Goal: Information Seeking & Learning: Learn about a topic

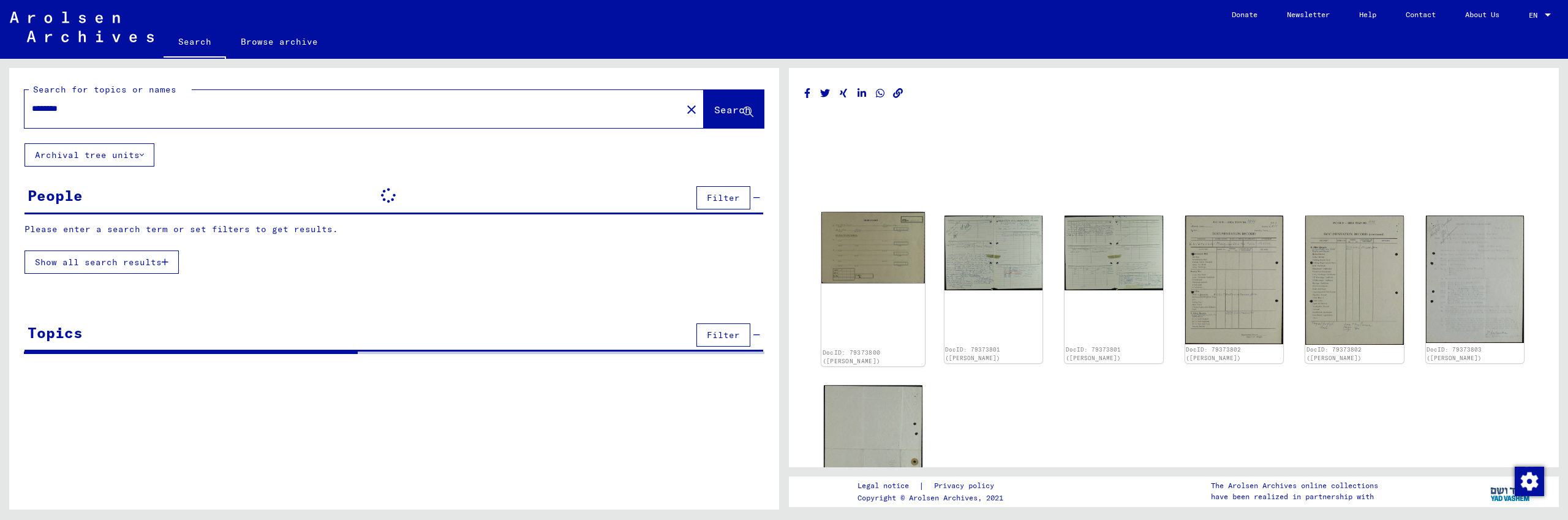
click at [862, 256] on img at bounding box center [873, 247] width 103 height 72
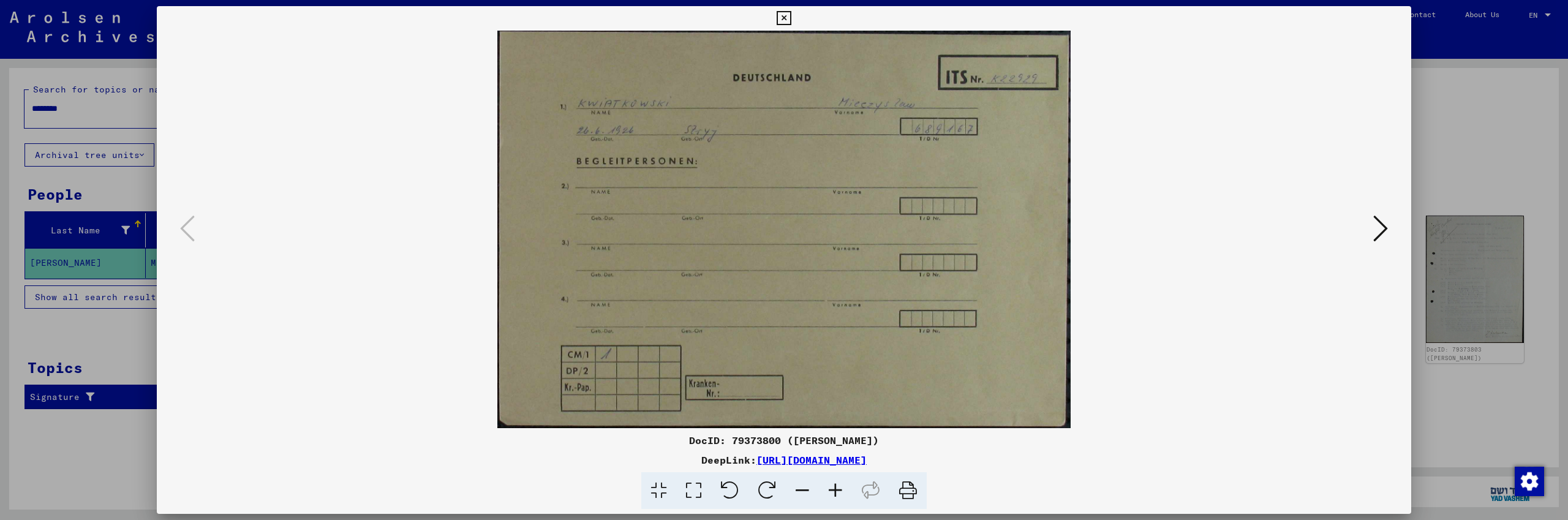
click at [1383, 233] on icon at bounding box center [1380, 229] width 15 height 29
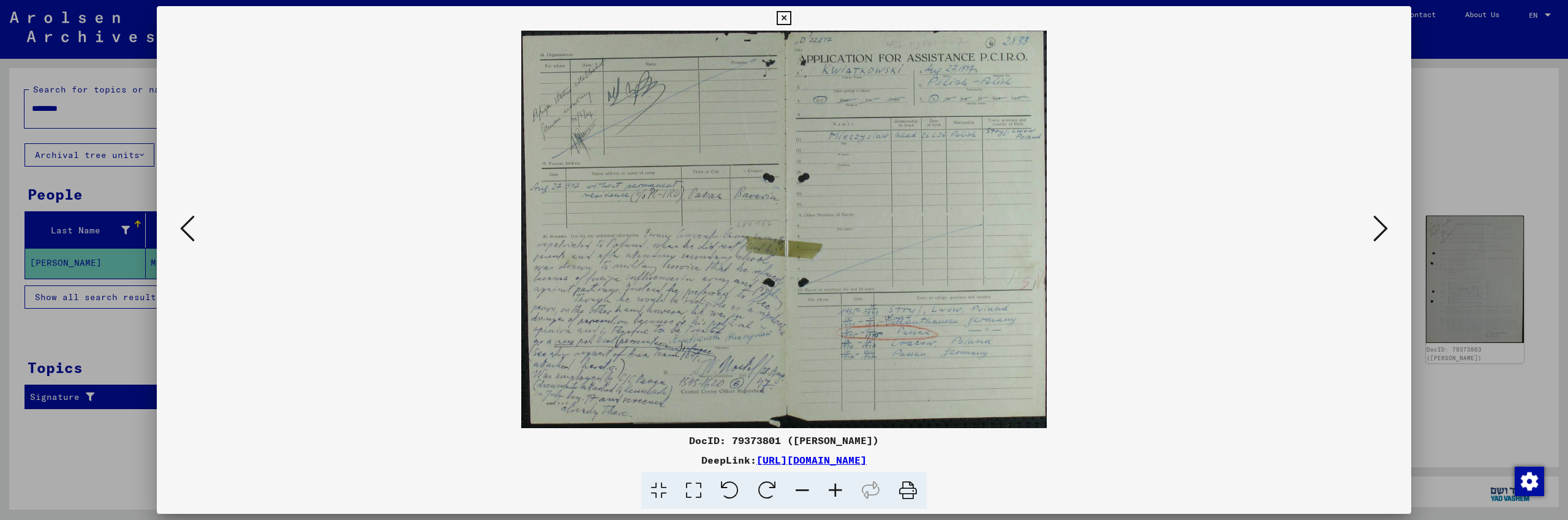
click at [835, 487] on icon at bounding box center [835, 491] width 33 height 38
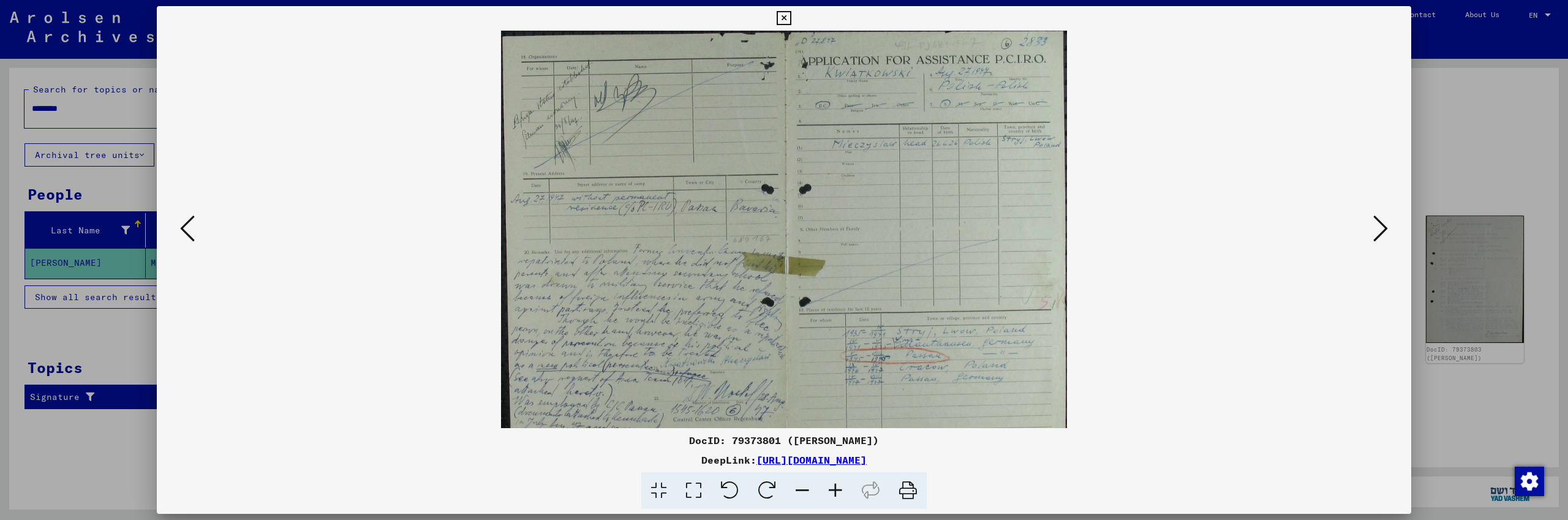
click at [835, 487] on icon at bounding box center [835, 491] width 33 height 38
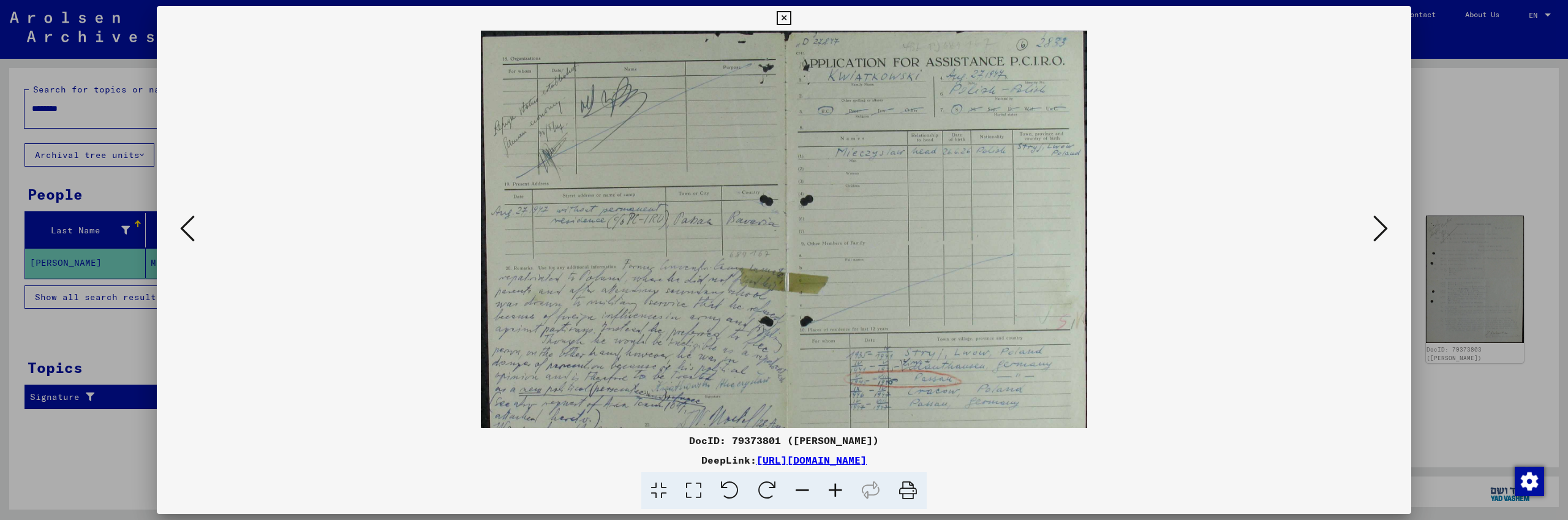
click at [835, 487] on icon at bounding box center [835, 491] width 33 height 38
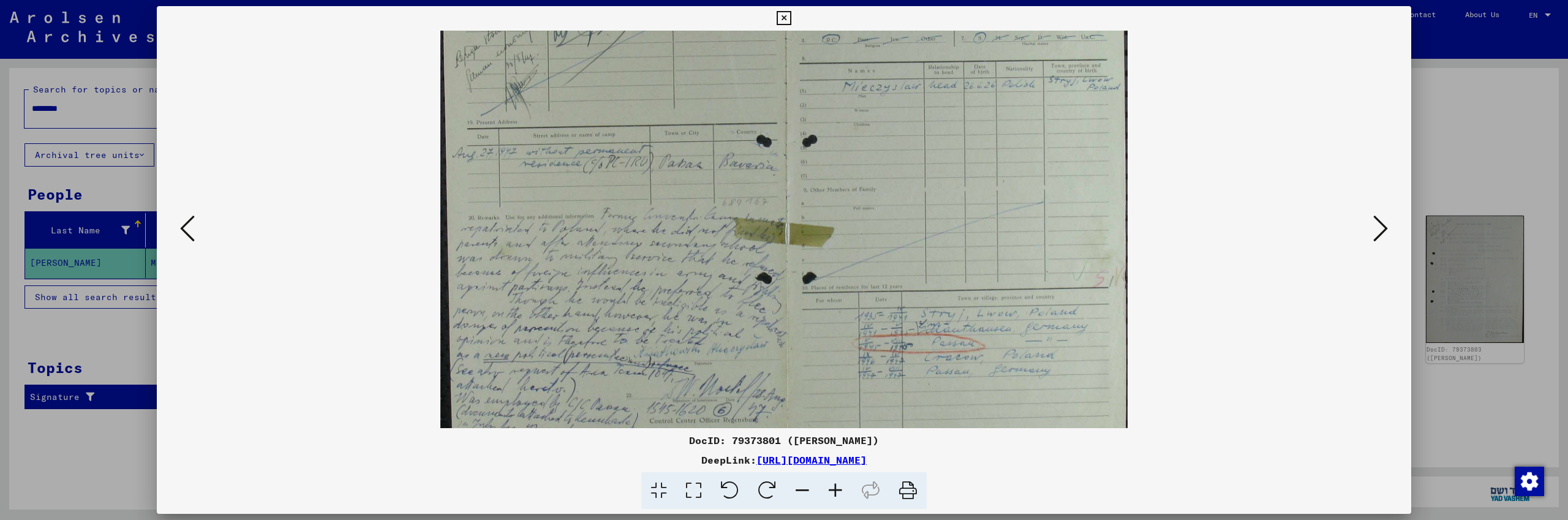
scroll to position [83, 0]
drag, startPoint x: 678, startPoint y: 296, endPoint x: 694, endPoint y: 213, distance: 84.5
click at [694, 213] on img at bounding box center [784, 208] width 687 height 520
click at [1384, 227] on icon at bounding box center [1380, 229] width 15 height 29
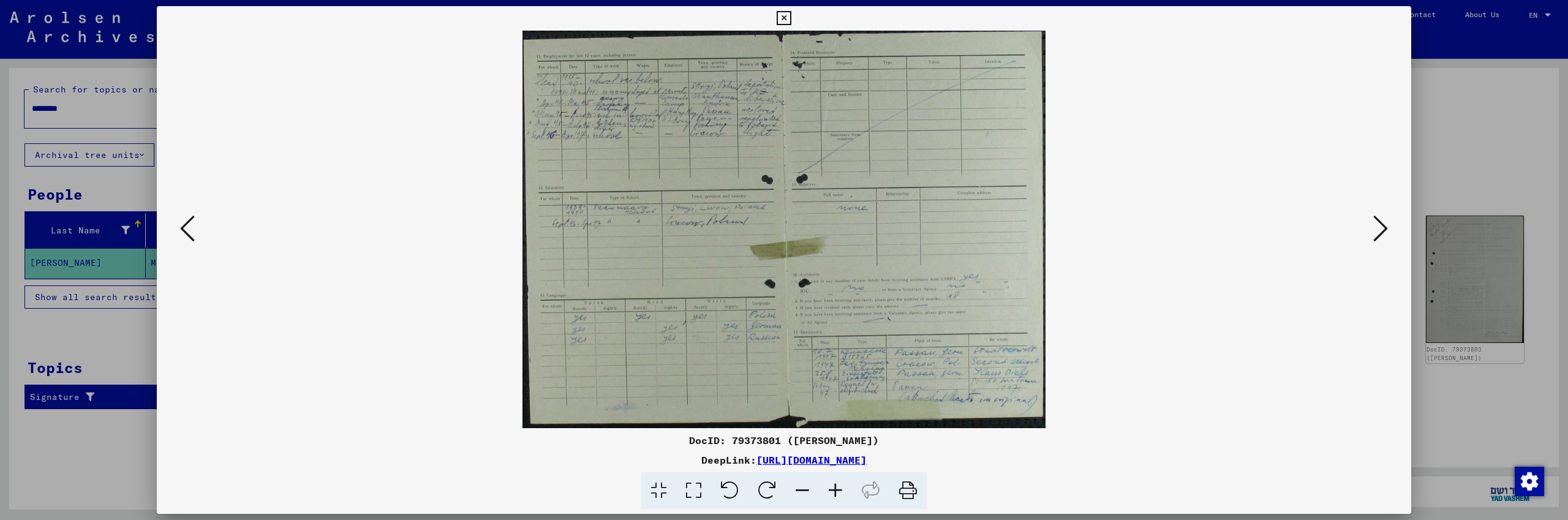
click at [839, 491] on icon at bounding box center [835, 491] width 33 height 38
click at [840, 490] on icon at bounding box center [835, 491] width 33 height 38
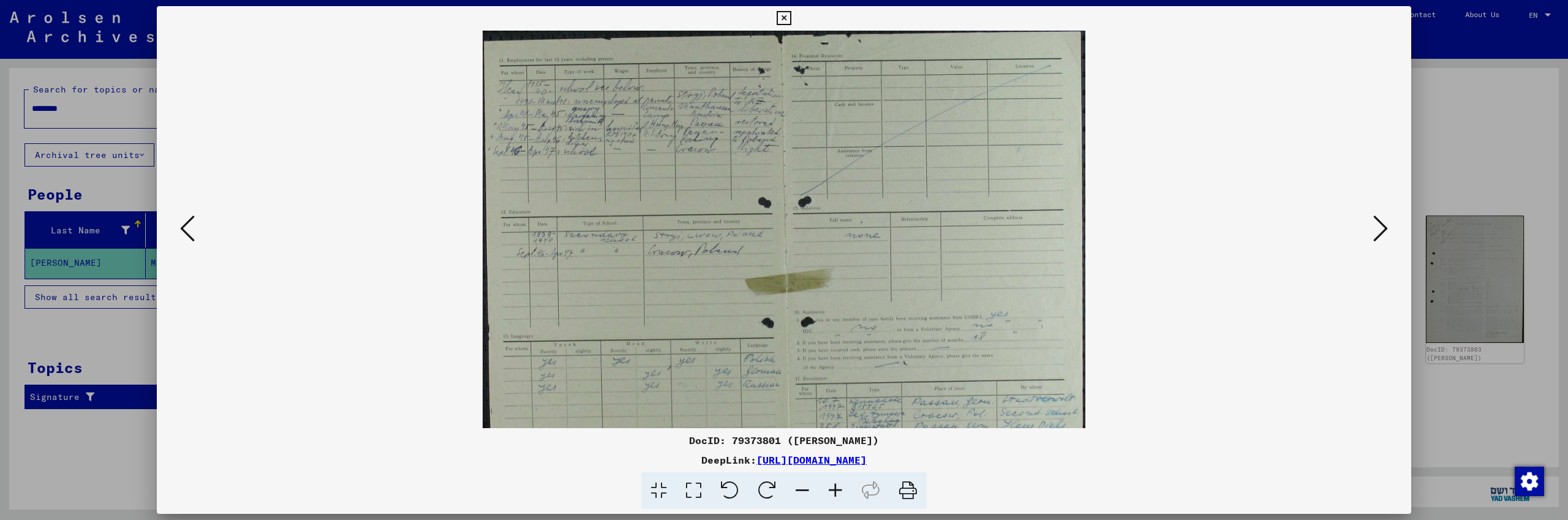
click at [840, 490] on icon at bounding box center [835, 491] width 33 height 38
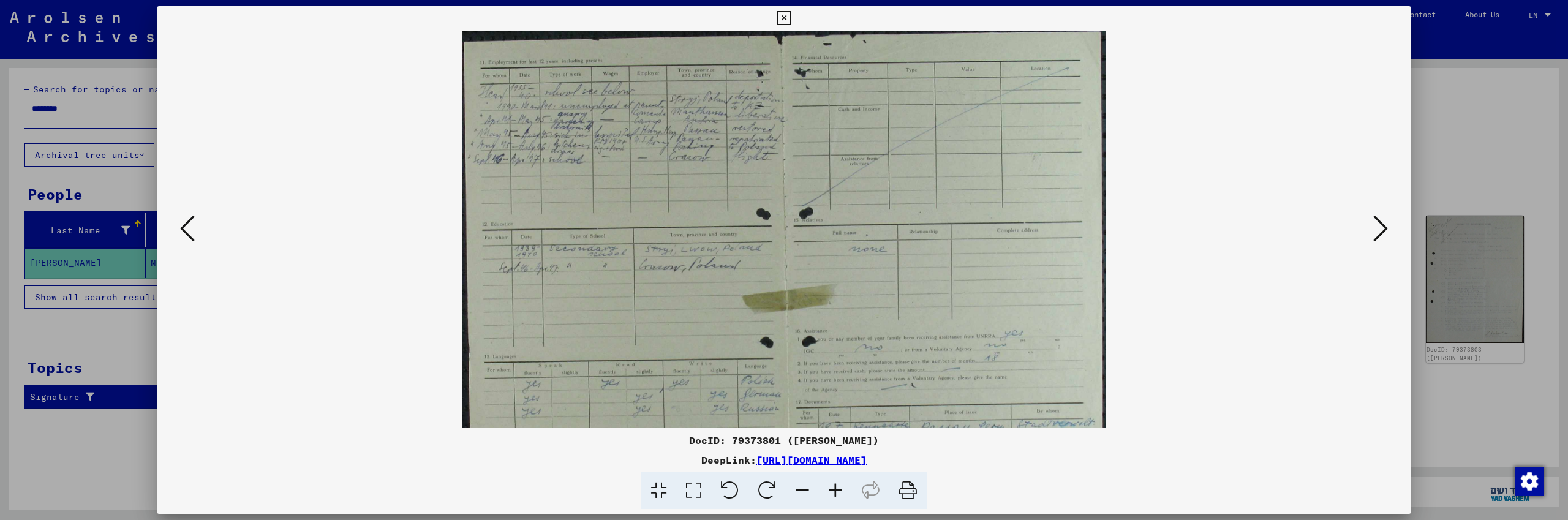
click at [837, 487] on icon at bounding box center [835, 491] width 33 height 38
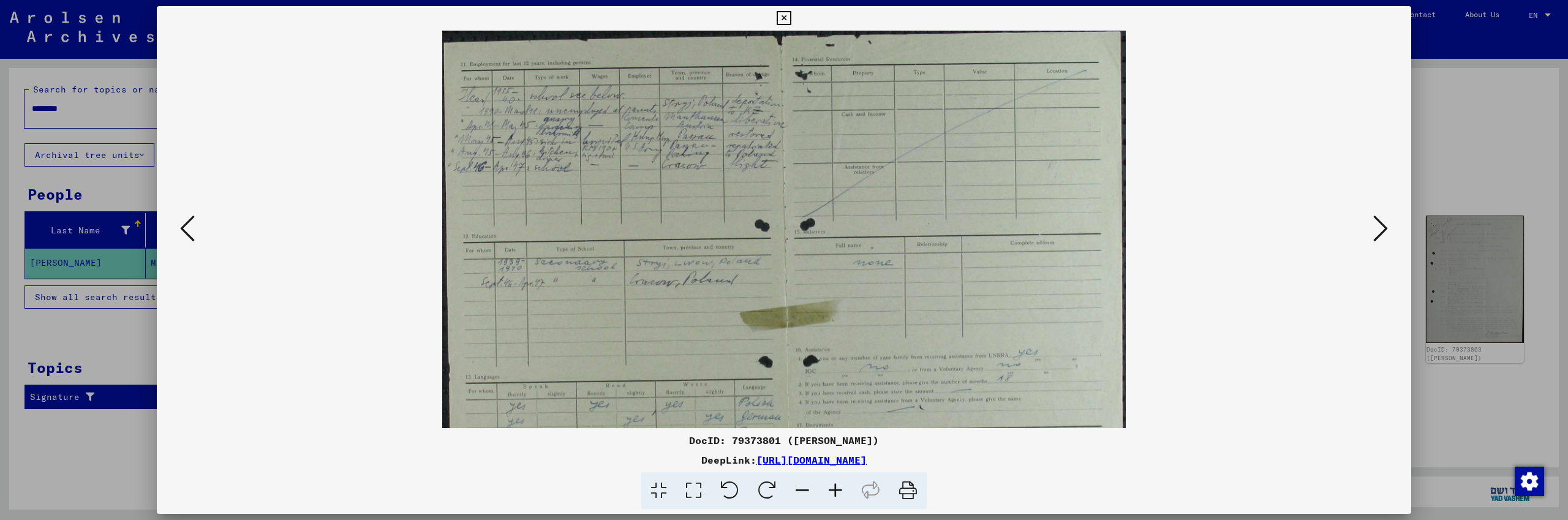
click at [836, 485] on icon at bounding box center [835, 491] width 33 height 38
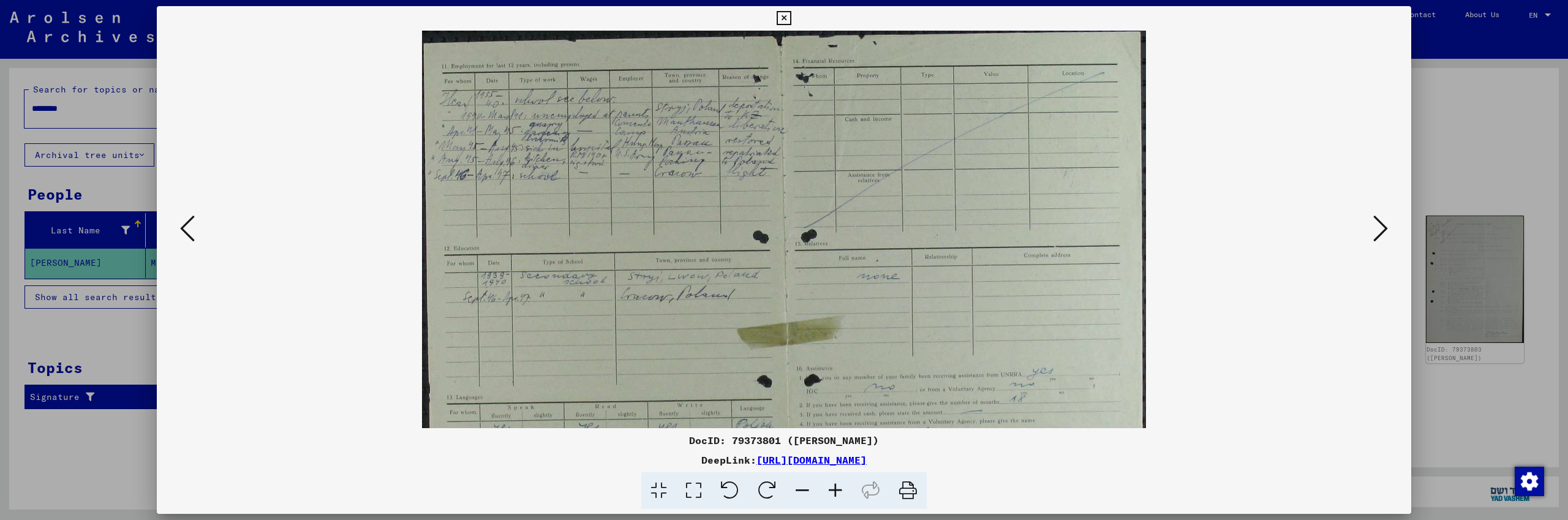
click at [834, 485] on icon at bounding box center [835, 491] width 33 height 38
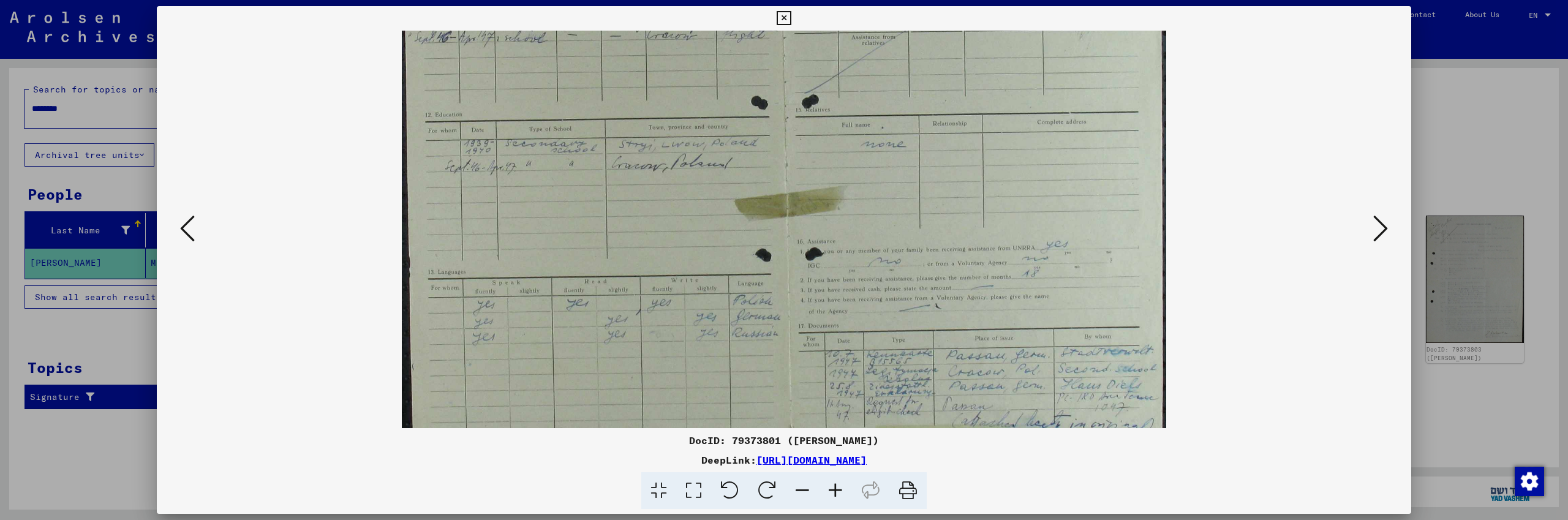
scroll to position [152, 0]
drag, startPoint x: 1087, startPoint y: 341, endPoint x: 1107, endPoint y: 189, distance: 153.3
click at [1107, 189] on img at bounding box center [784, 169] width 764 height 581
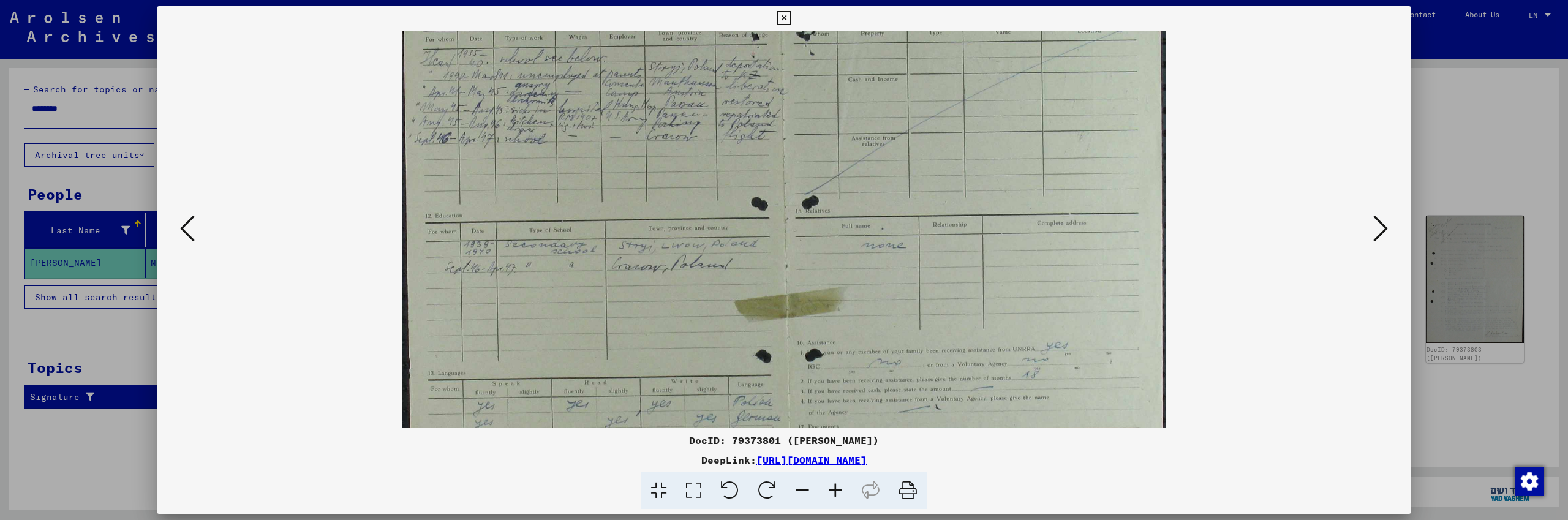
scroll to position [33, 0]
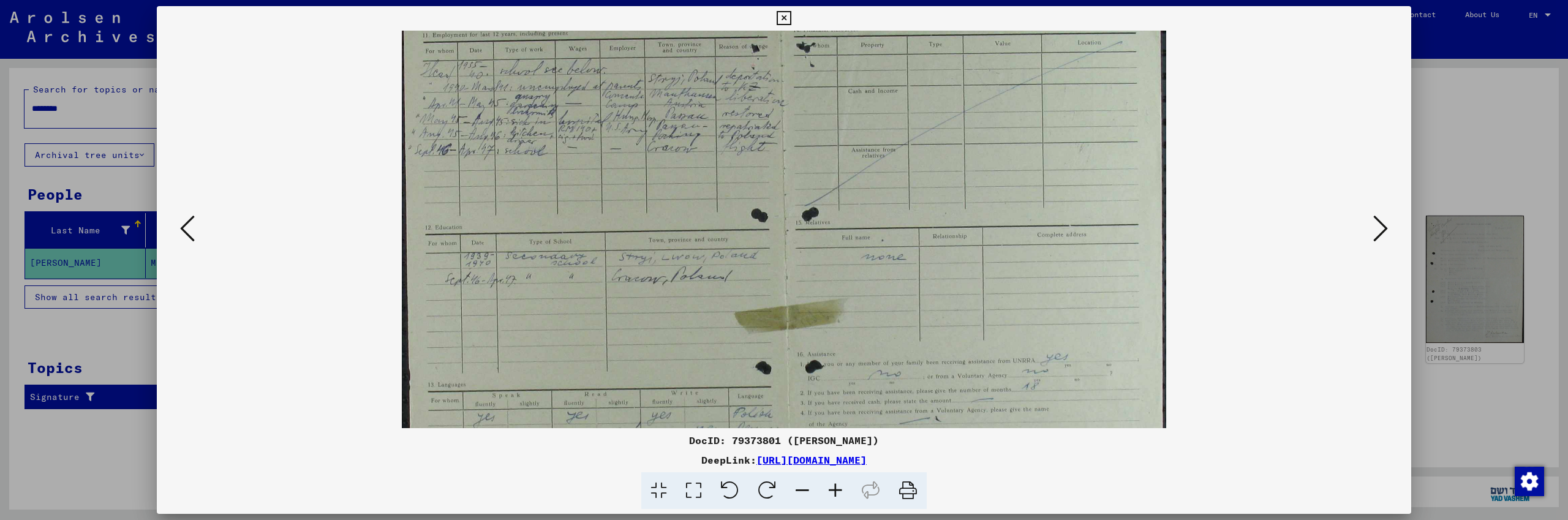
drag, startPoint x: 957, startPoint y: 313, endPoint x: 986, endPoint y: 431, distance: 121.5
click at [986, 431] on div "DocID: 79373801 ([PERSON_NAME]) DeepLink: [URL][DOMAIN_NAME]" at bounding box center [784, 258] width 1254 height 503
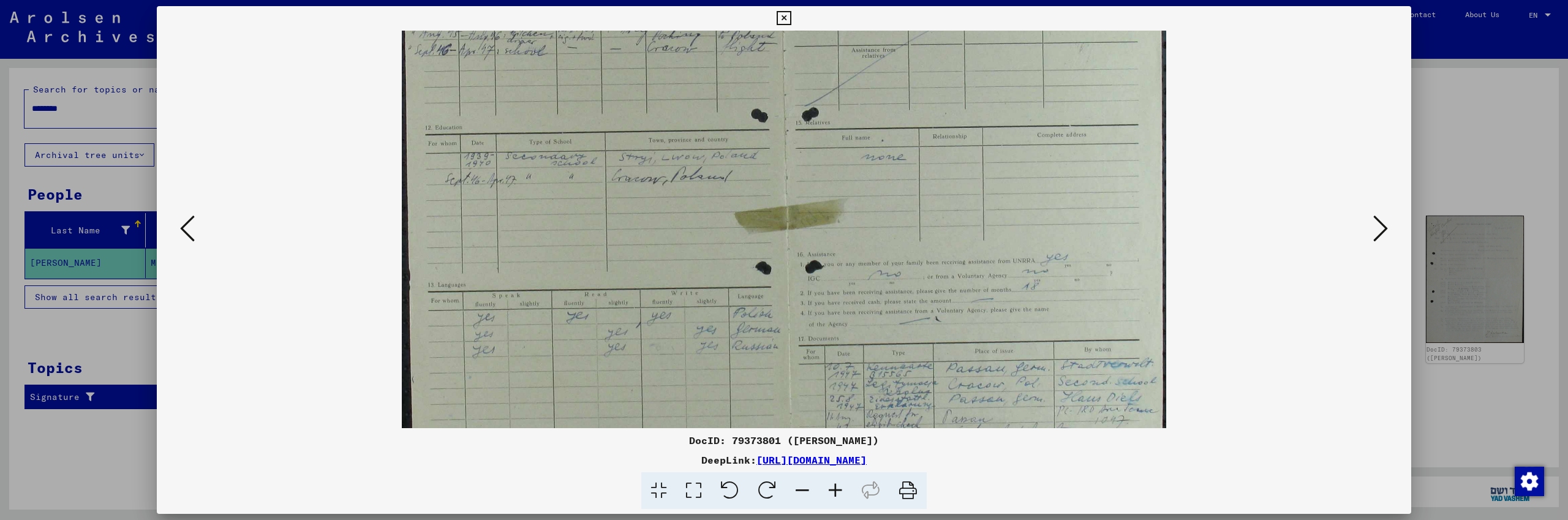
scroll to position [143, 0]
drag, startPoint x: 998, startPoint y: 310, endPoint x: 996, endPoint y: 201, distance: 109.0
click at [996, 201] on img at bounding box center [784, 178] width 764 height 581
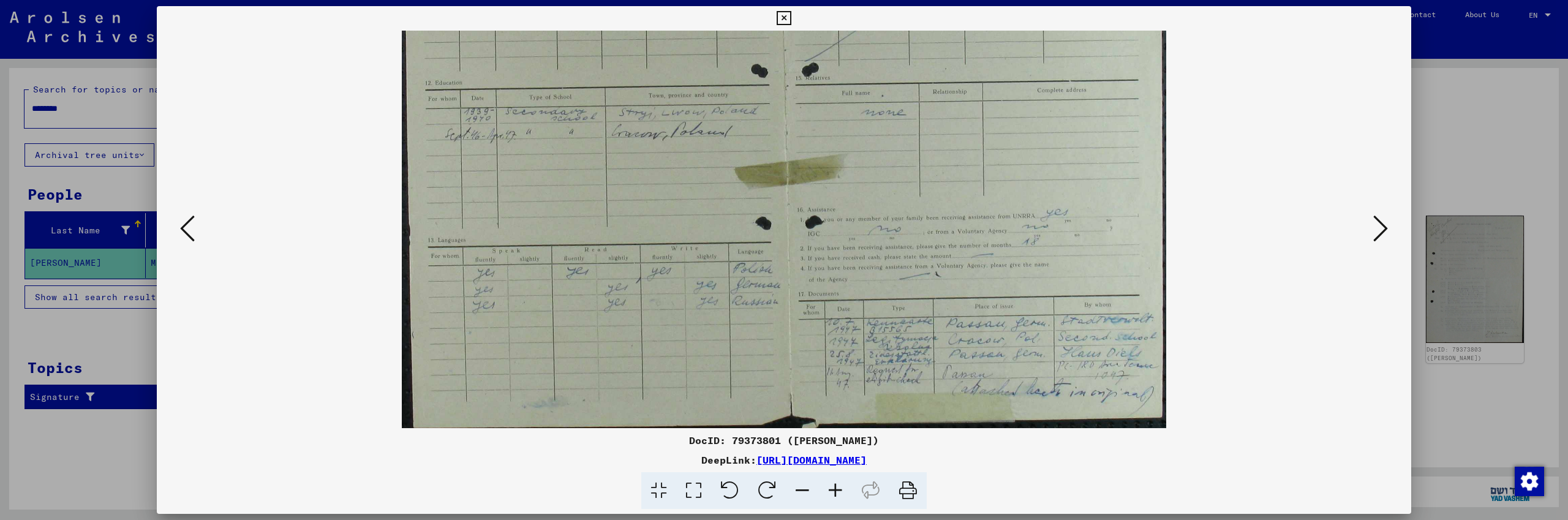
scroll to position [184, 0]
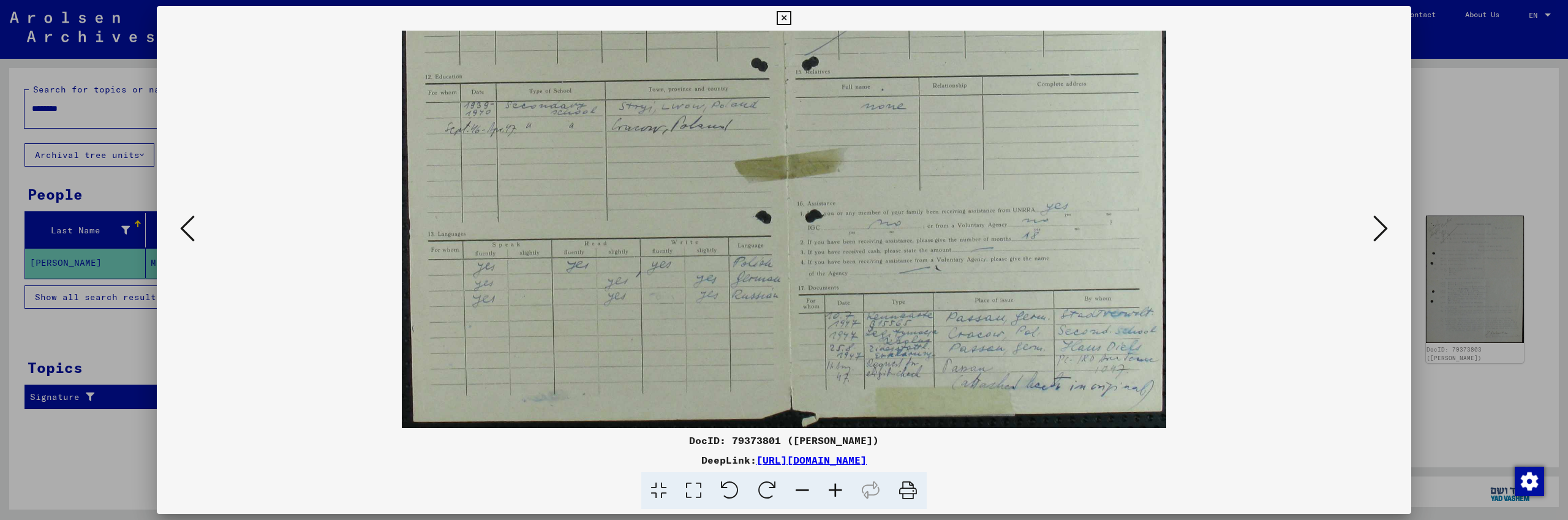
drag, startPoint x: 1017, startPoint y: 305, endPoint x: 1014, endPoint y: 256, distance: 49.1
click at [1014, 256] on img at bounding box center [784, 137] width 764 height 581
click at [1381, 228] on icon at bounding box center [1380, 229] width 15 height 29
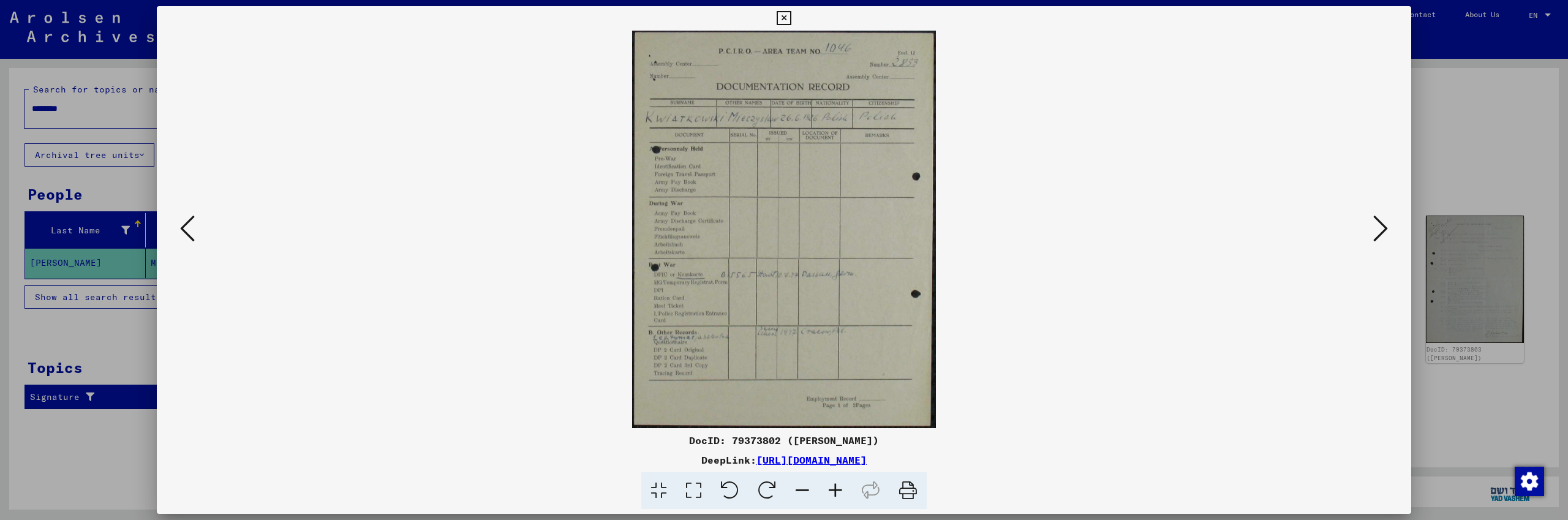
click at [837, 487] on icon at bounding box center [835, 491] width 33 height 38
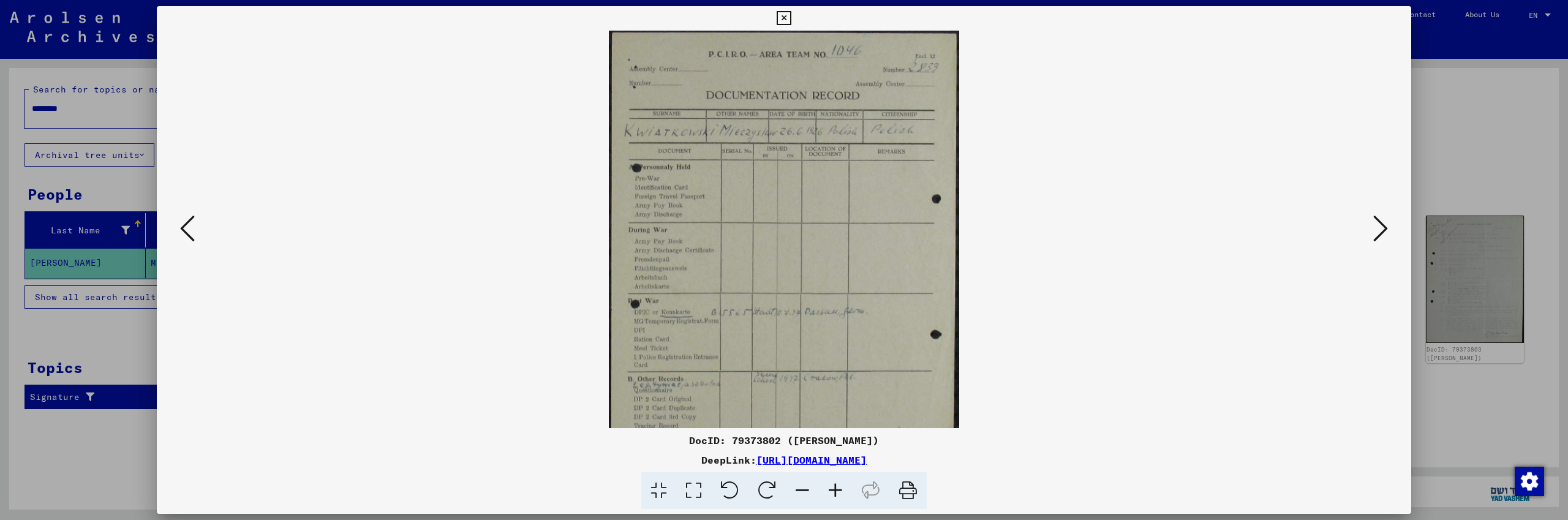
click at [837, 487] on icon at bounding box center [835, 491] width 33 height 38
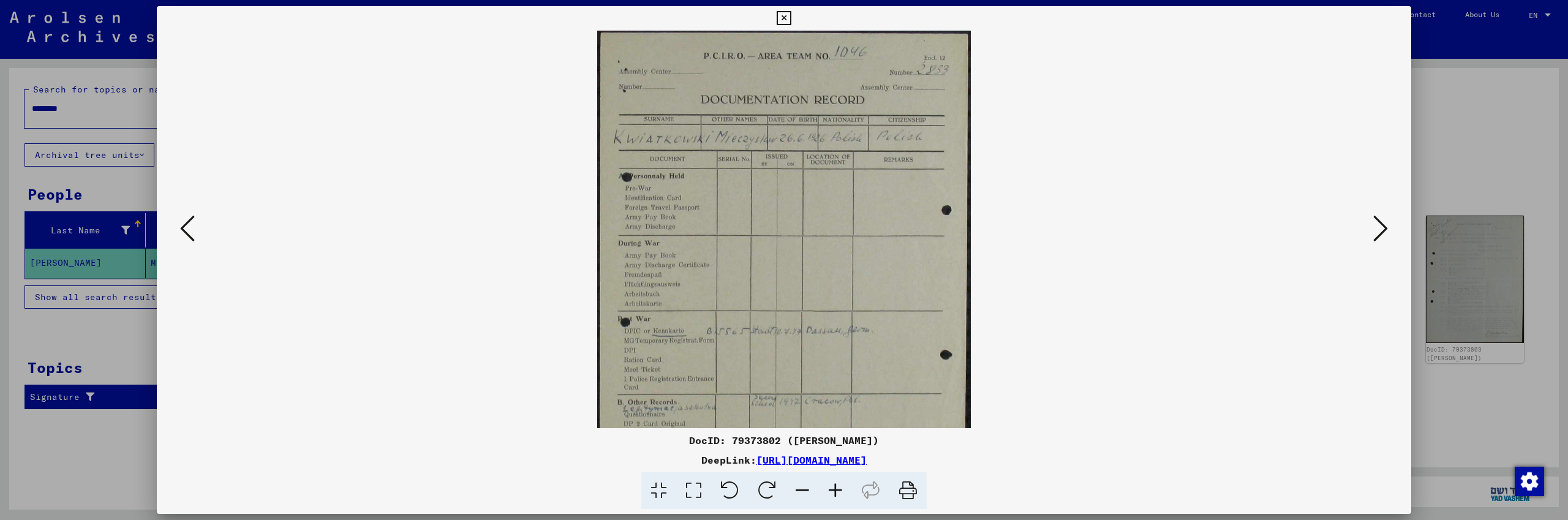
click at [837, 487] on icon at bounding box center [835, 491] width 33 height 38
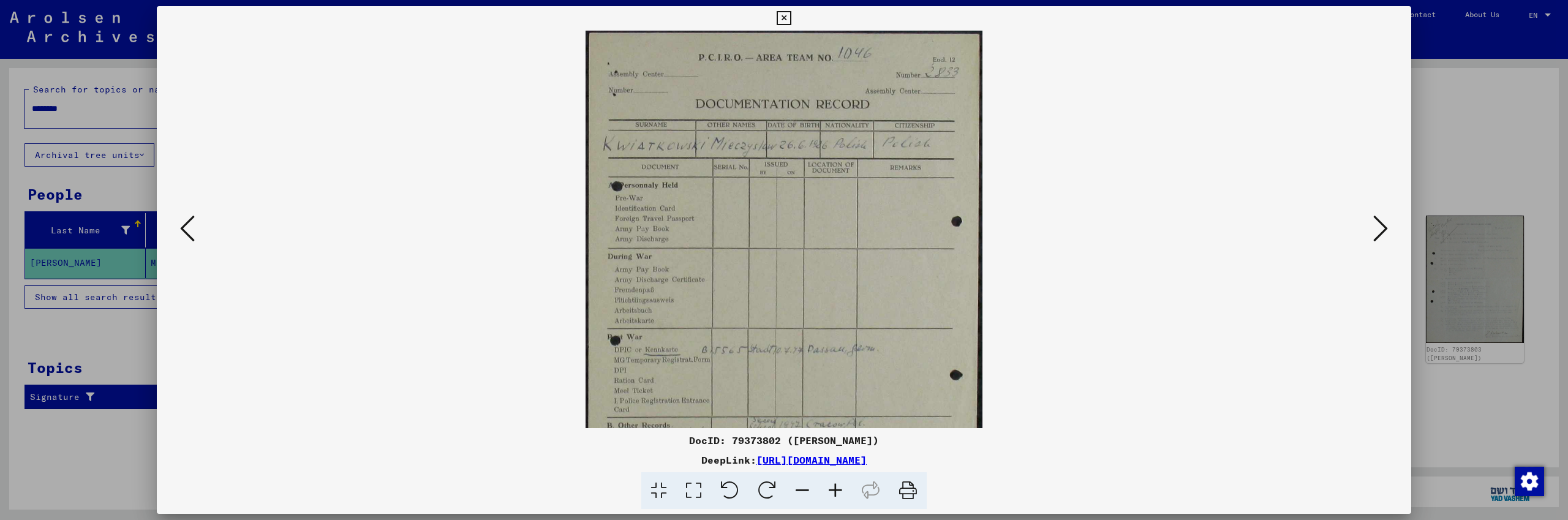
drag, startPoint x: 827, startPoint y: 362, endPoint x: 889, endPoint y: 360, distance: 62.0
click at [889, 360] on img at bounding box center [784, 291] width 397 height 520
click at [1383, 229] on icon at bounding box center [1380, 229] width 15 height 29
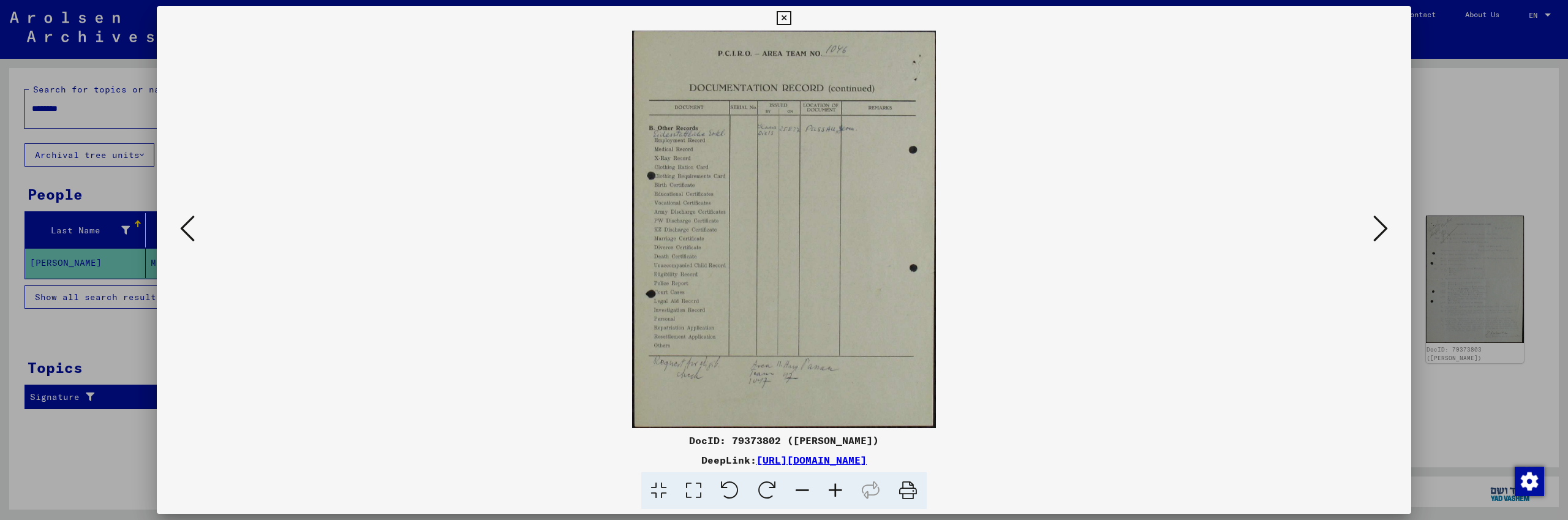
click at [1379, 233] on icon at bounding box center [1380, 229] width 15 height 29
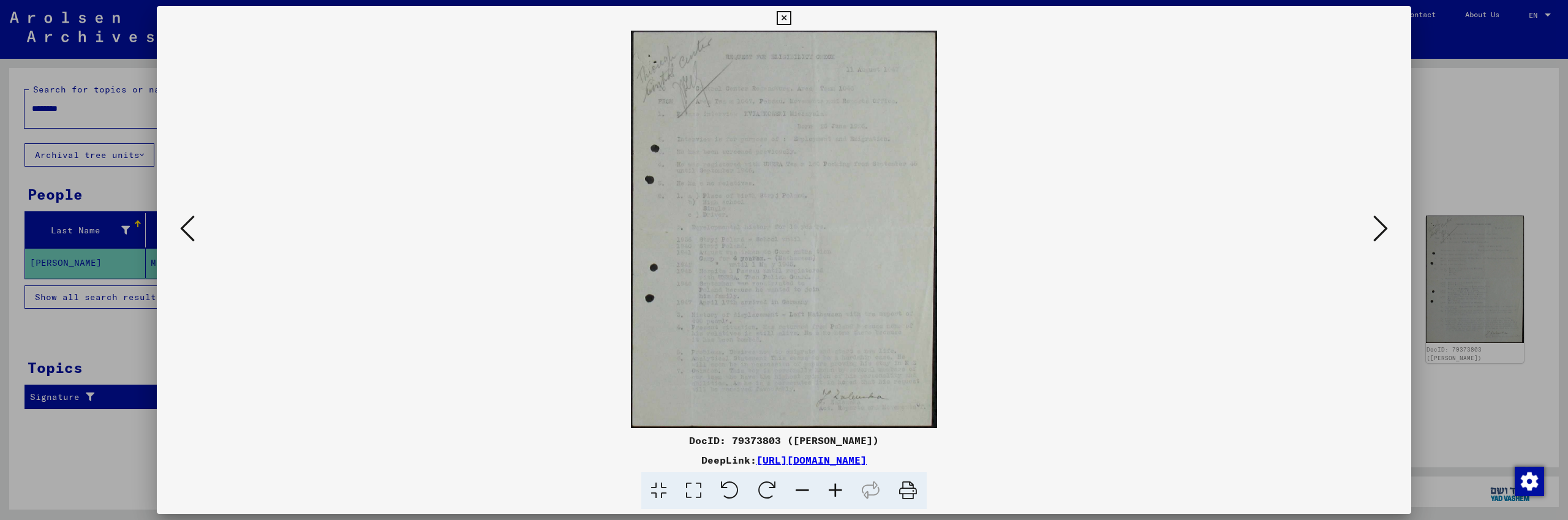
click at [1379, 233] on icon at bounding box center [1380, 229] width 15 height 29
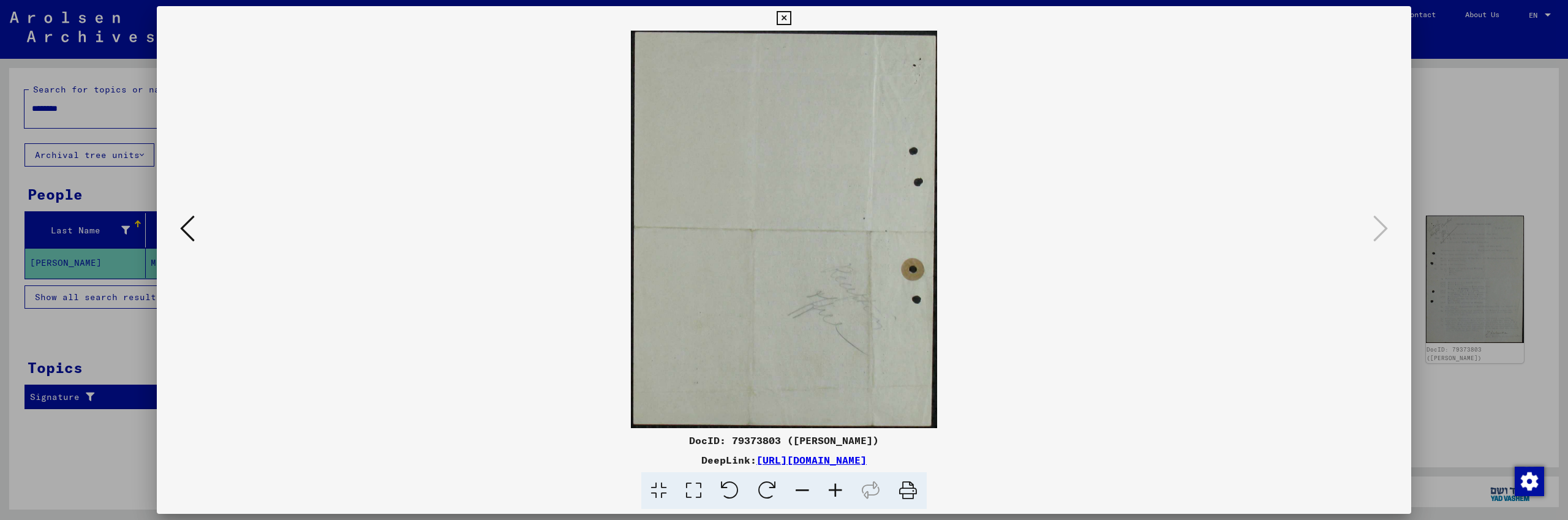
click at [189, 234] on icon at bounding box center [187, 229] width 15 height 29
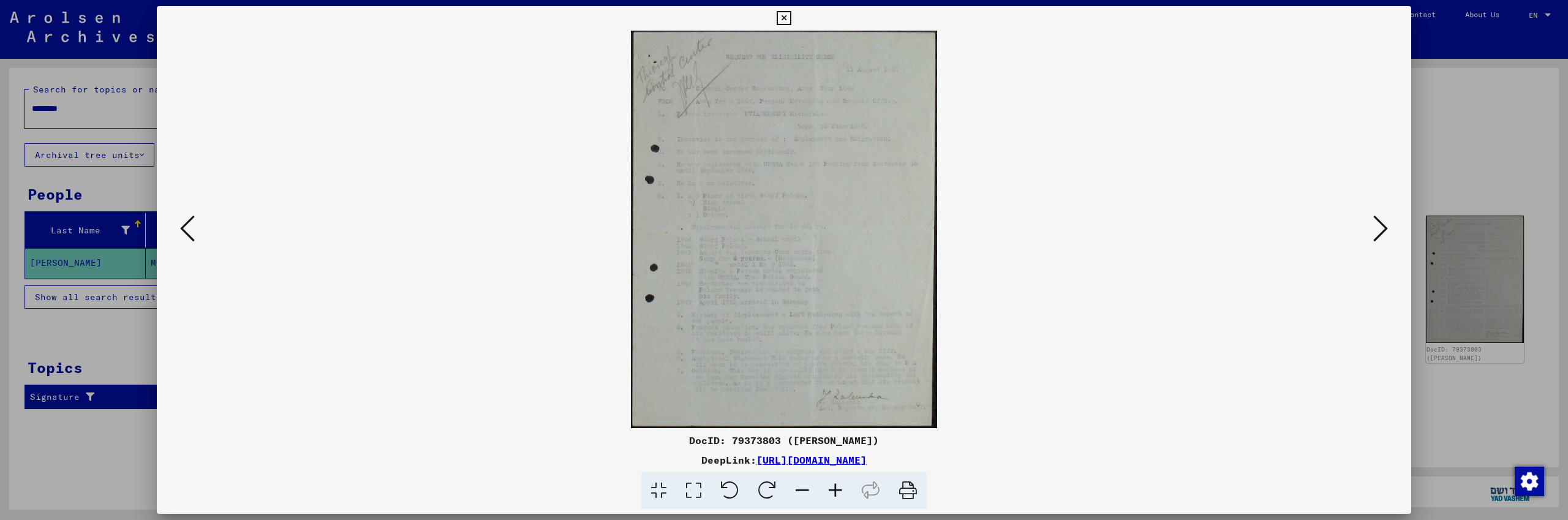
click at [836, 487] on icon at bounding box center [835, 491] width 33 height 38
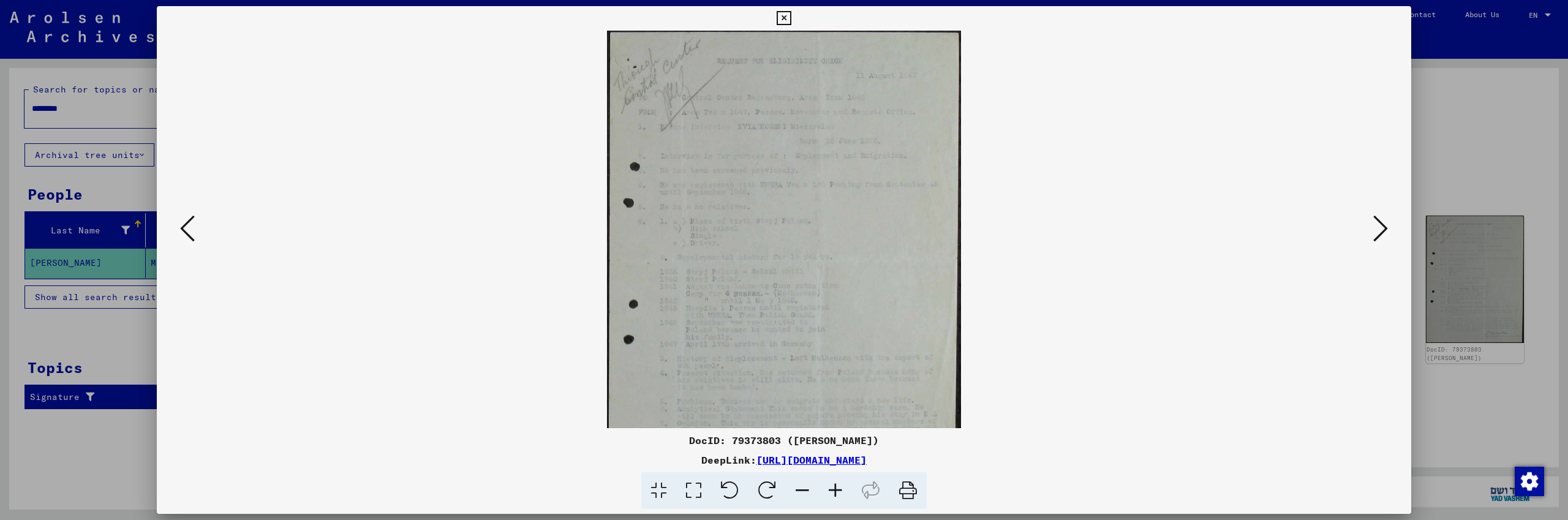
click at [836, 487] on icon at bounding box center [835, 491] width 33 height 38
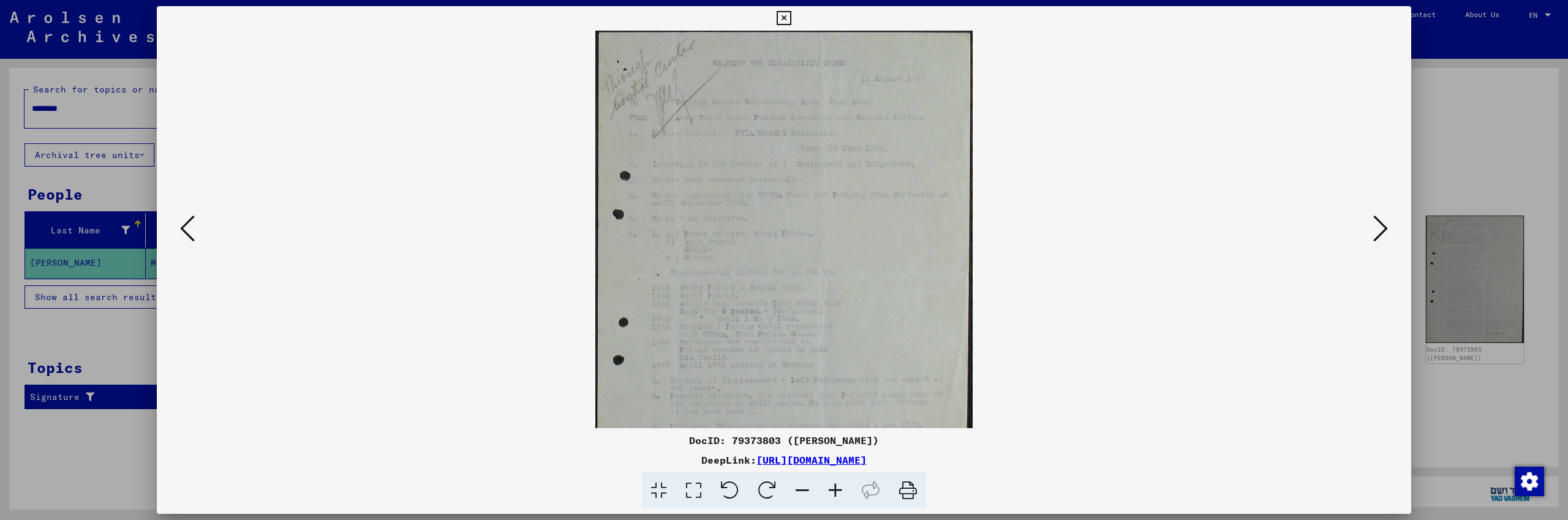
click at [836, 487] on icon at bounding box center [835, 491] width 33 height 38
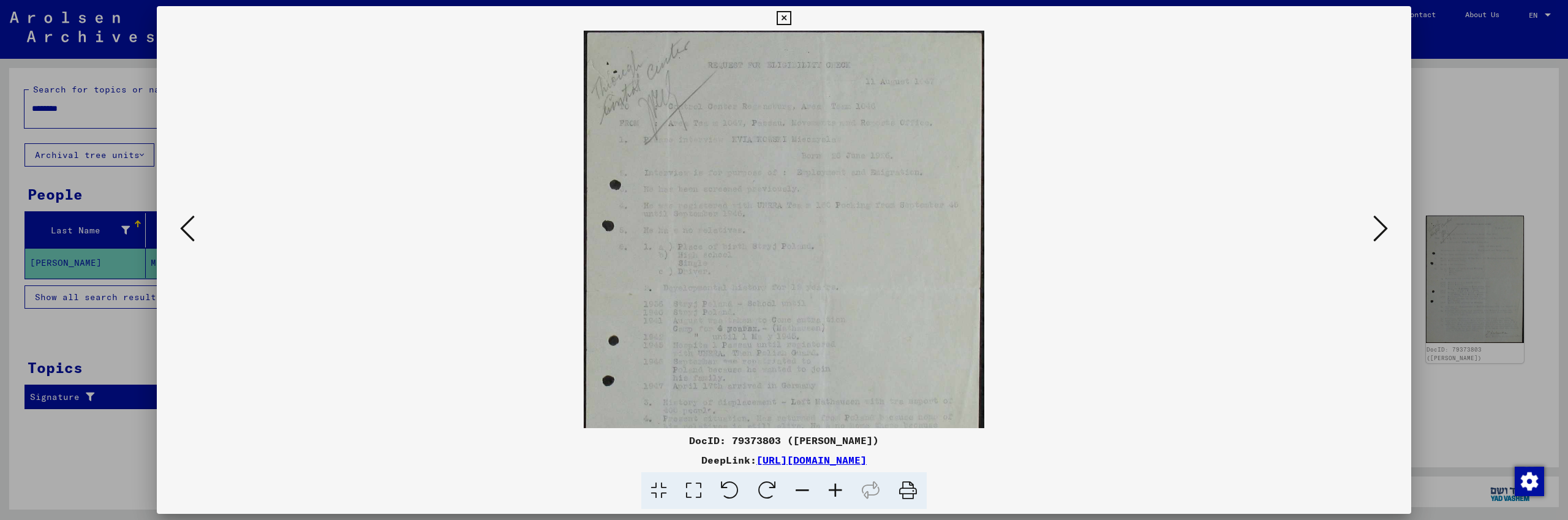
click at [836, 487] on icon at bounding box center [835, 491] width 33 height 38
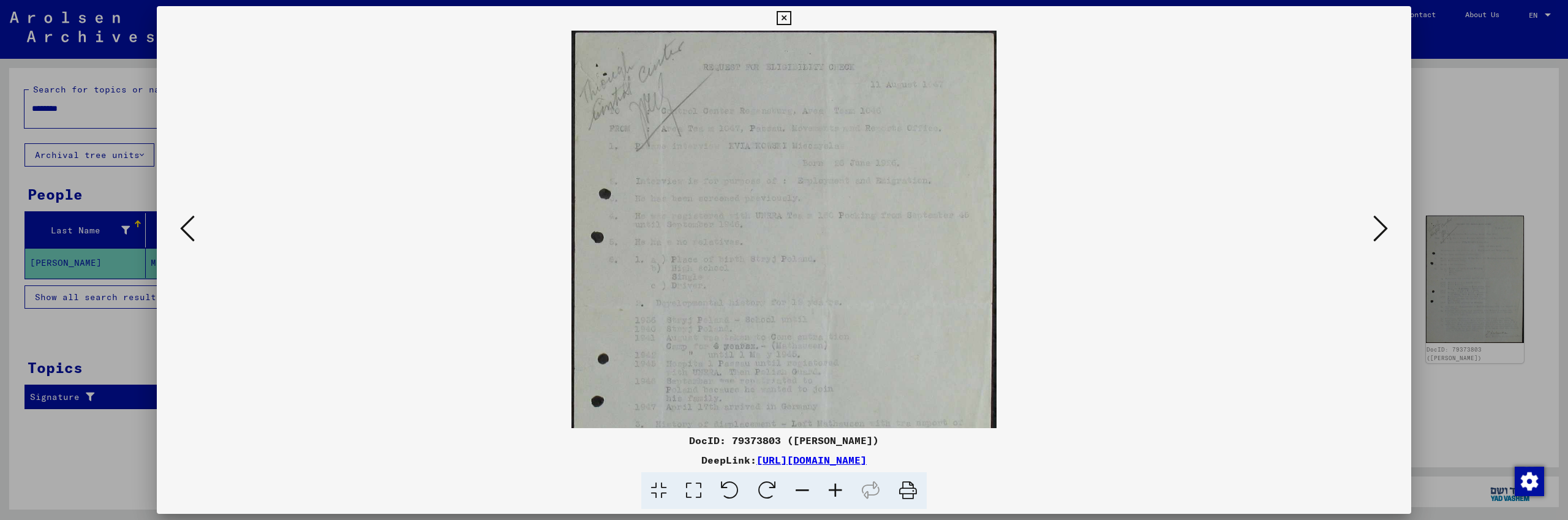
click at [836, 487] on icon at bounding box center [835, 491] width 33 height 38
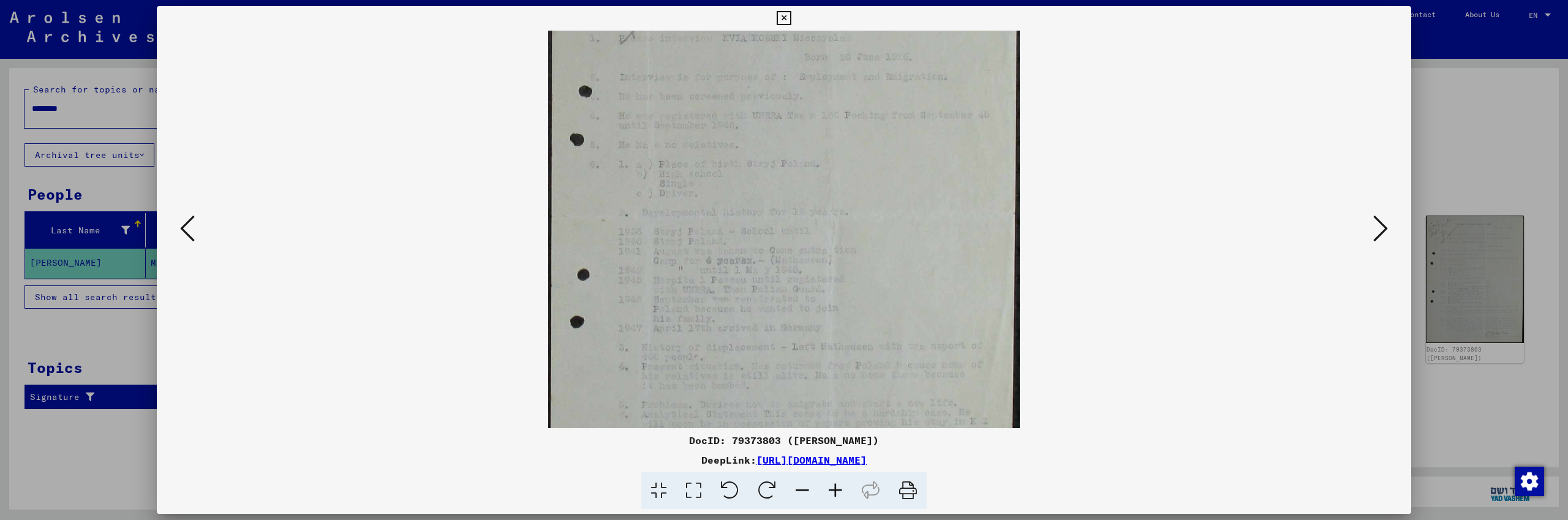
scroll to position [122, 0]
drag, startPoint x: 875, startPoint y: 311, endPoint x: 908, endPoint y: 189, distance: 126.4
click at [908, 189] on img at bounding box center [784, 215] width 471 height 612
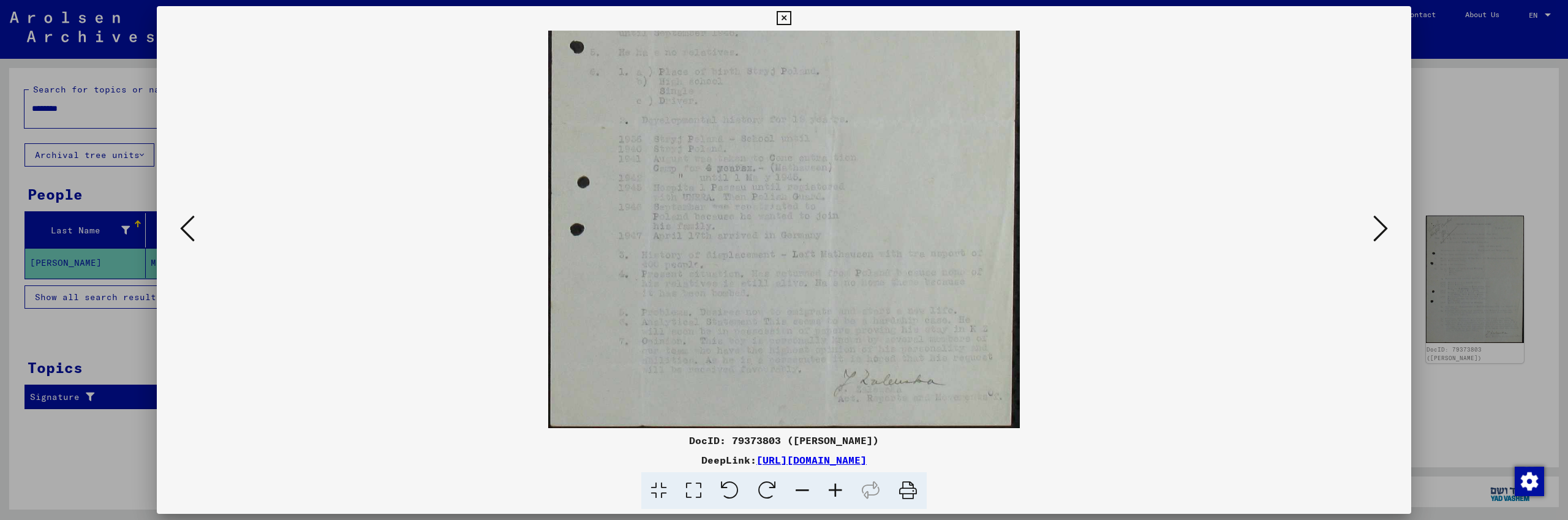
scroll to position [214, 0]
drag, startPoint x: 918, startPoint y: 303, endPoint x: 937, endPoint y: 209, distance: 95.9
click at [937, 209] on img at bounding box center [784, 122] width 471 height 612
click at [837, 494] on icon at bounding box center [835, 491] width 33 height 38
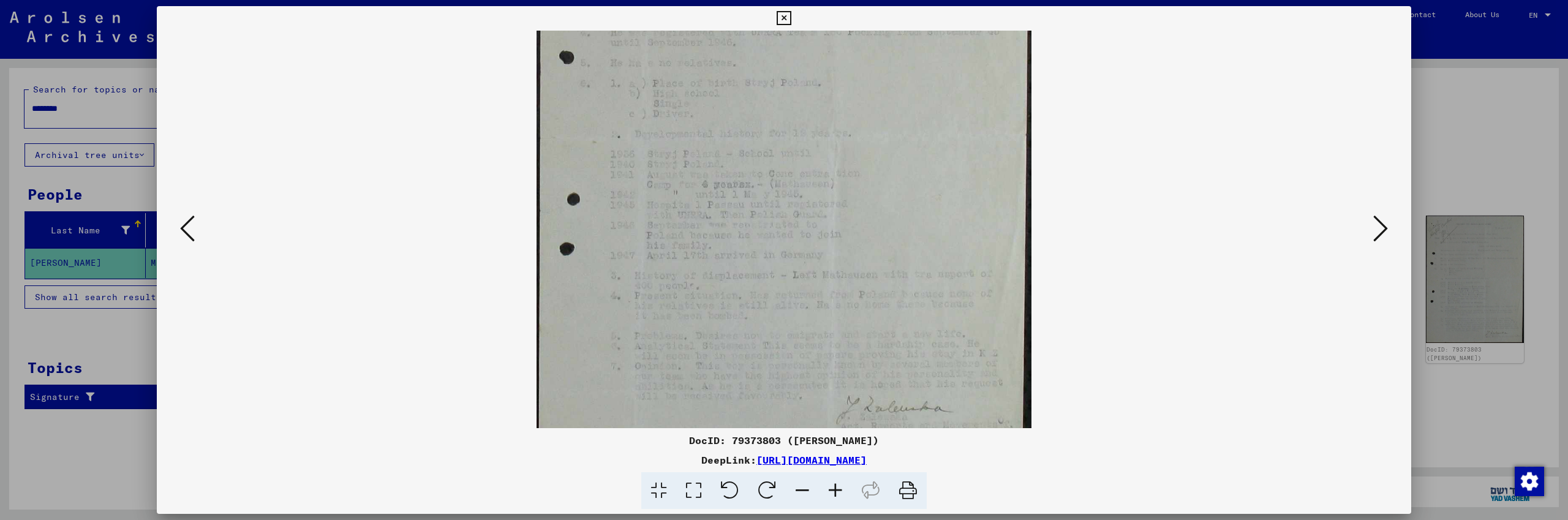
click at [838, 494] on icon at bounding box center [835, 491] width 33 height 38
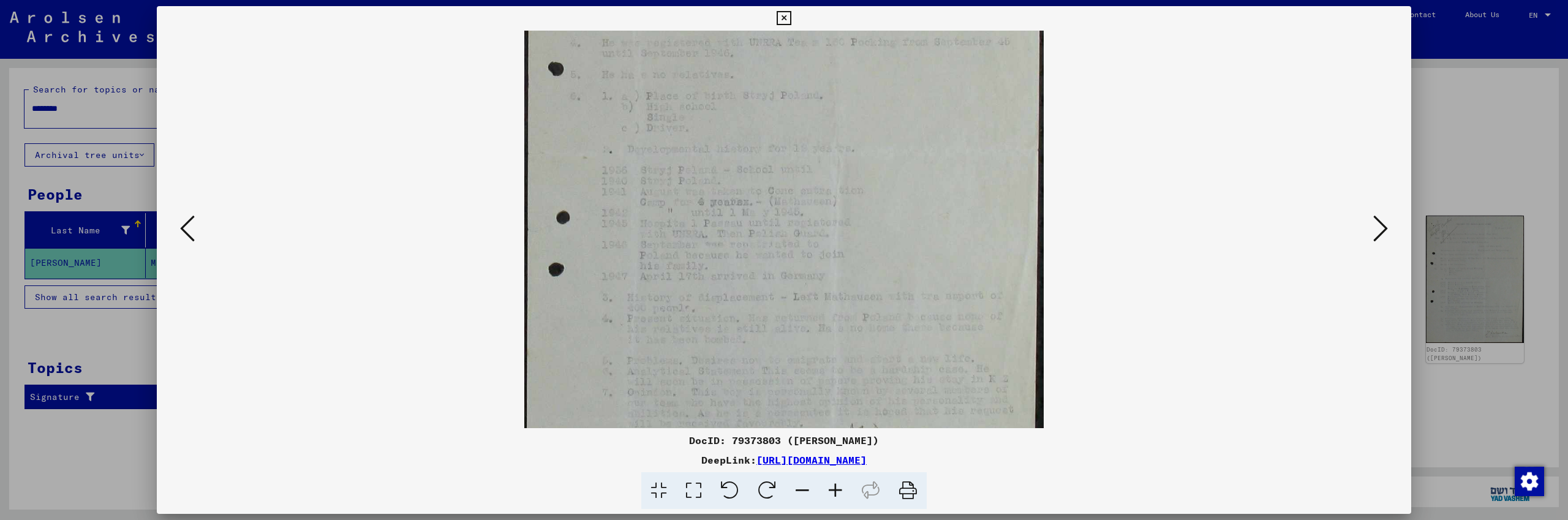
click at [838, 494] on icon at bounding box center [835, 491] width 33 height 38
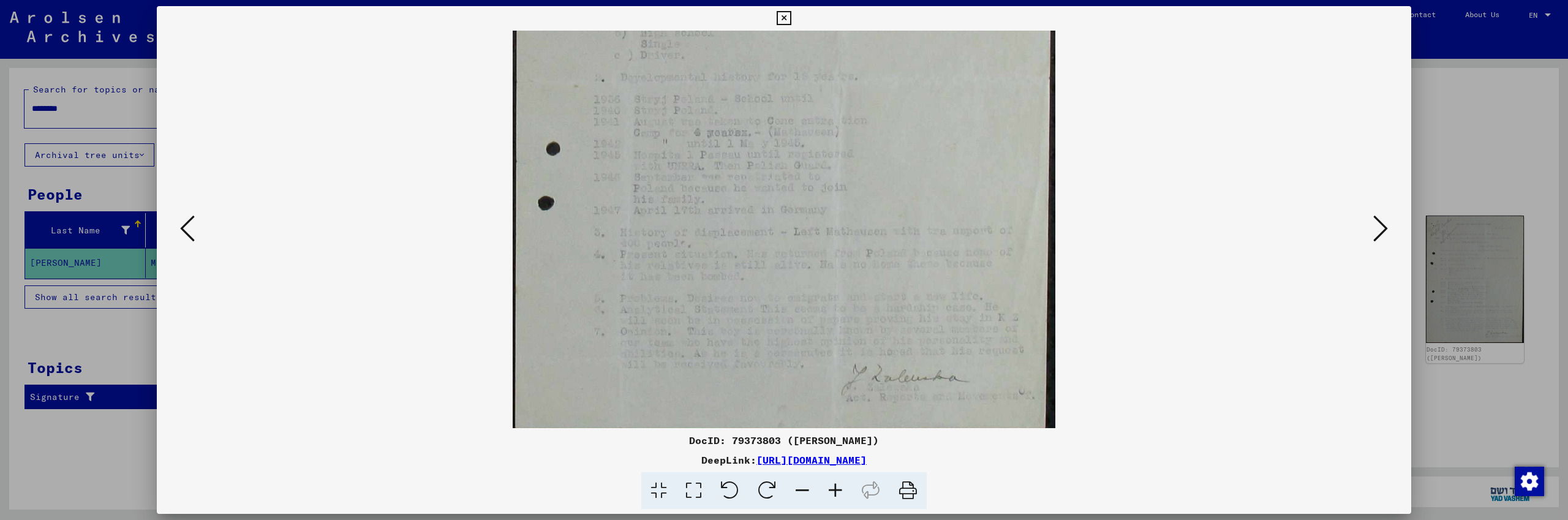
scroll to position [306, 0]
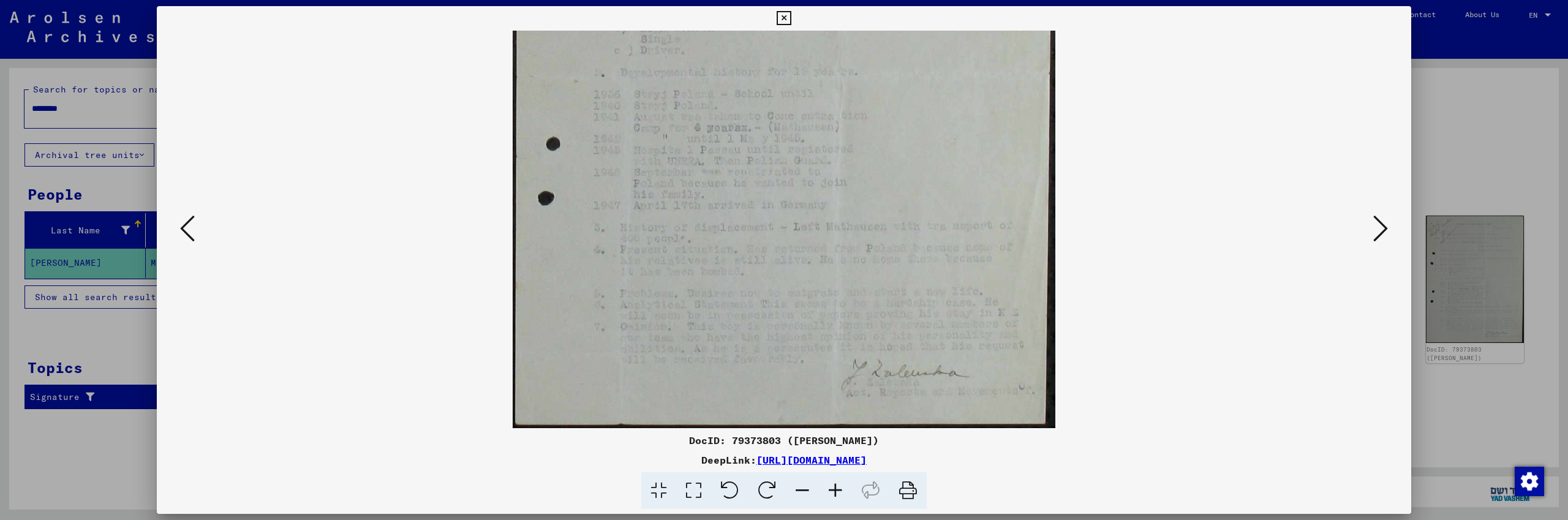
drag, startPoint x: 874, startPoint y: 304, endPoint x: 897, endPoint y: 190, distance: 116.3
click at [897, 190] on img at bounding box center [784, 76] width 542 height 703
click at [1466, 129] on div at bounding box center [784, 260] width 1568 height 520
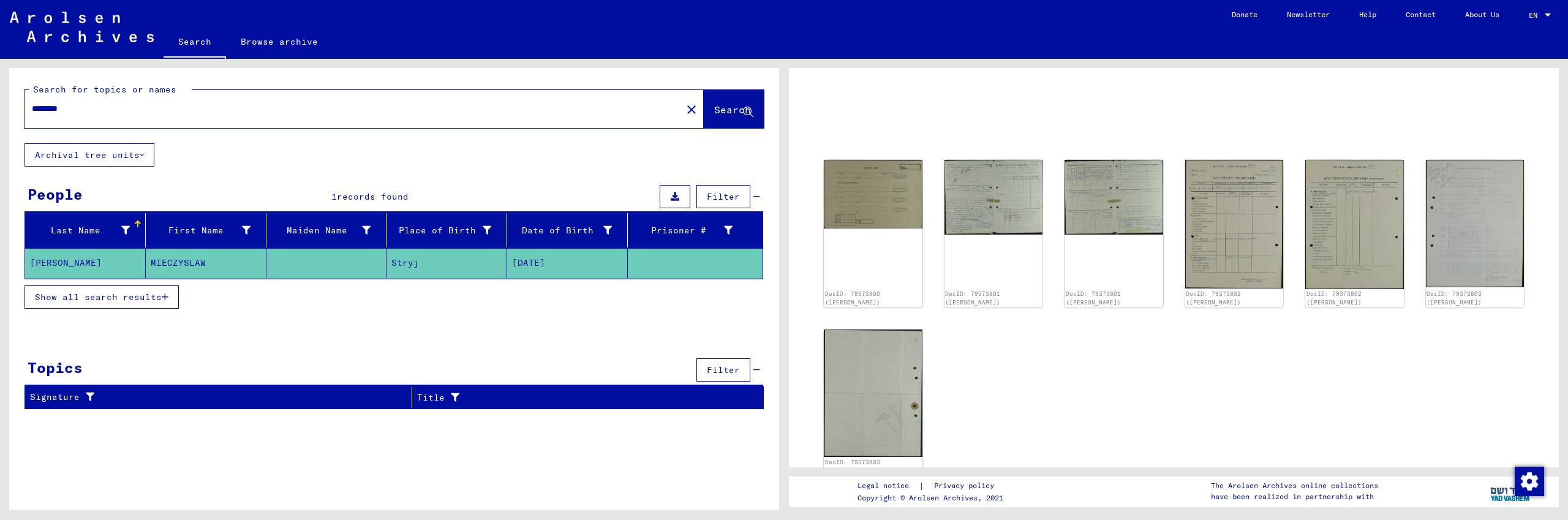
scroll to position [118, 0]
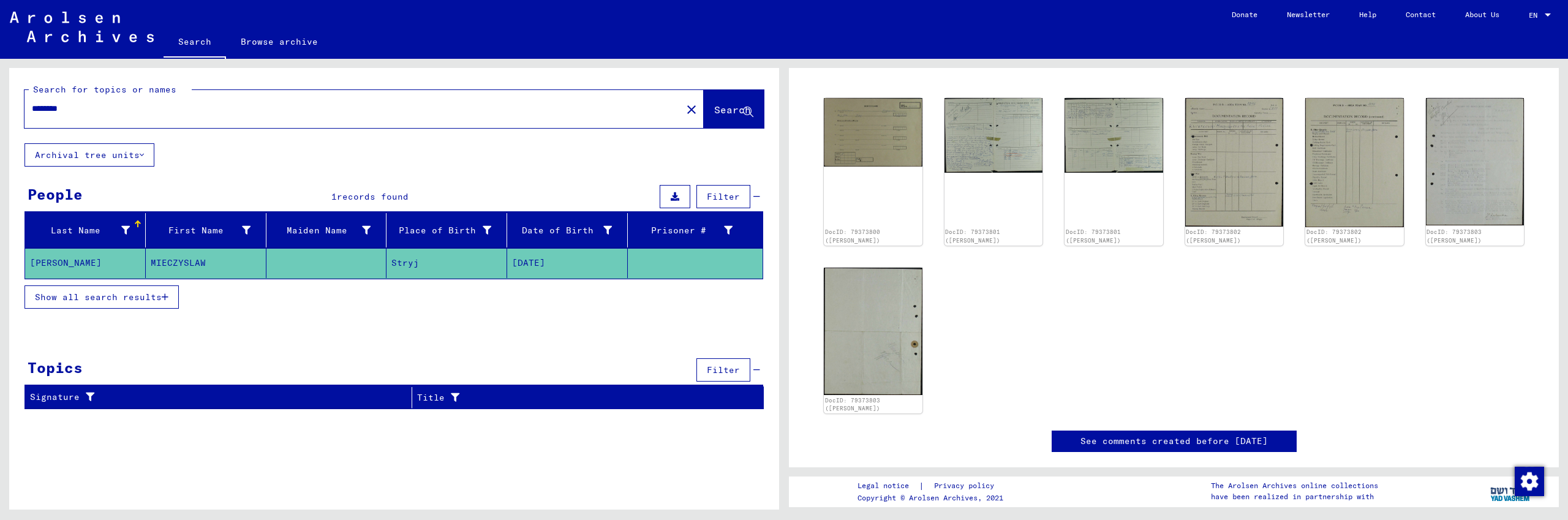
click at [1144, 439] on link "See comments created before [DATE]" at bounding box center [1174, 441] width 188 height 13
